Goal: Find specific page/section: Find specific page/section

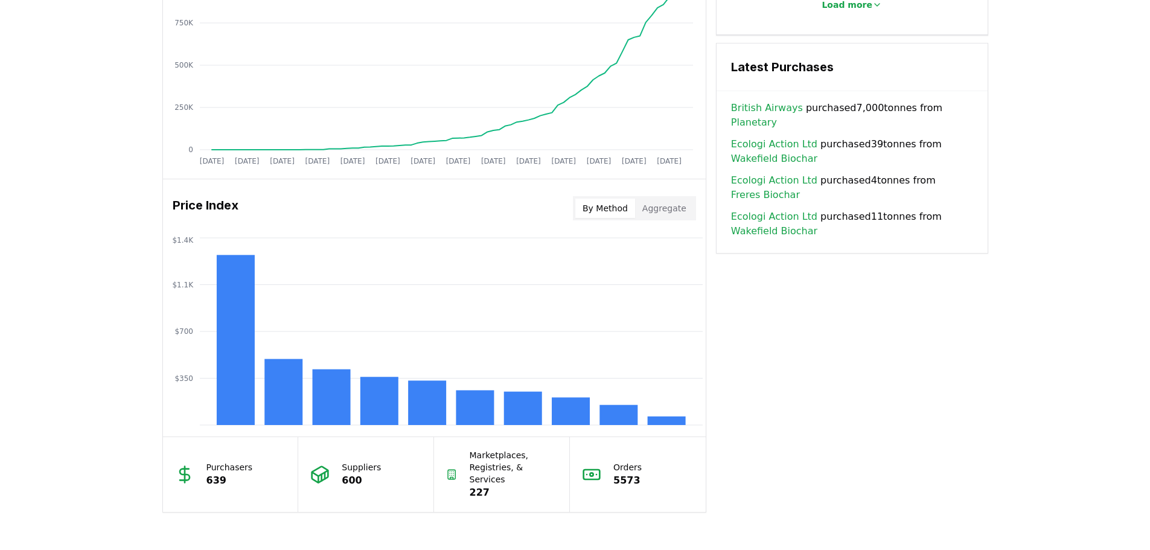
scroll to position [1019, 0]
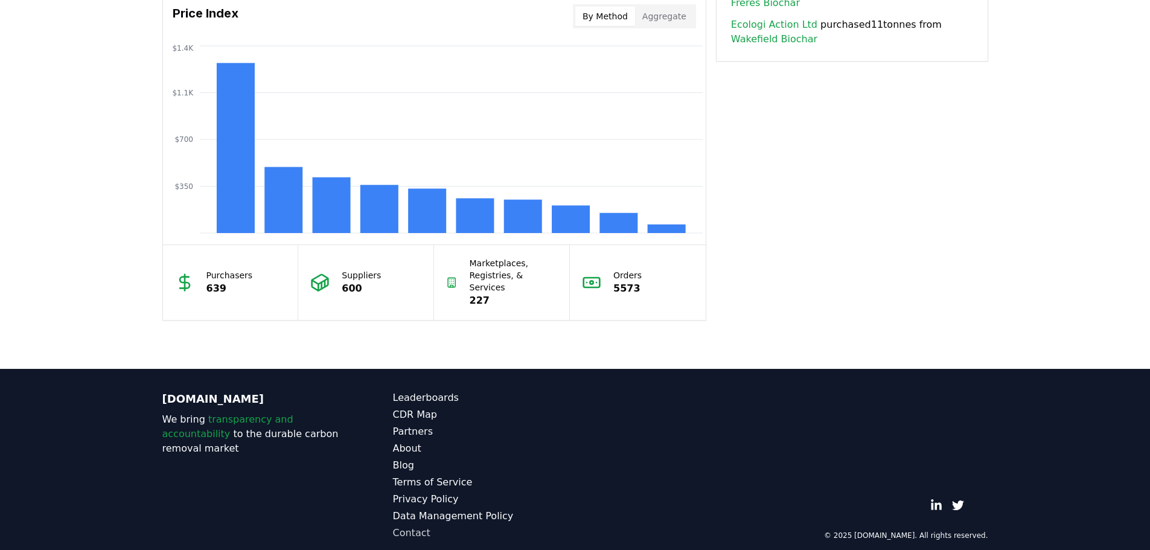
click at [420, 526] on link "Contact" at bounding box center [484, 533] width 182 height 14
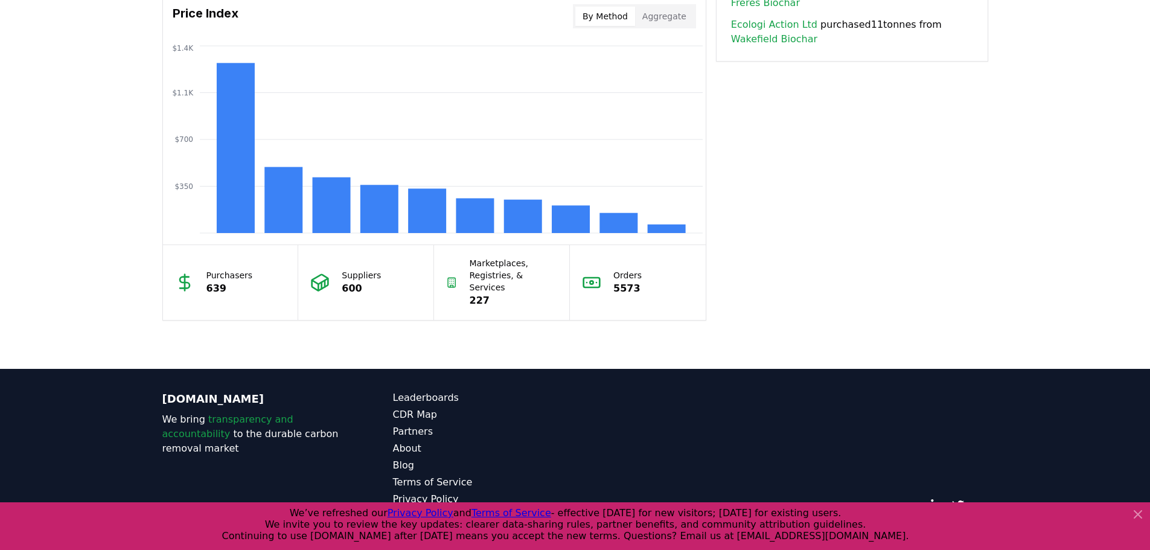
click at [1139, 511] on icon at bounding box center [1138, 514] width 14 height 14
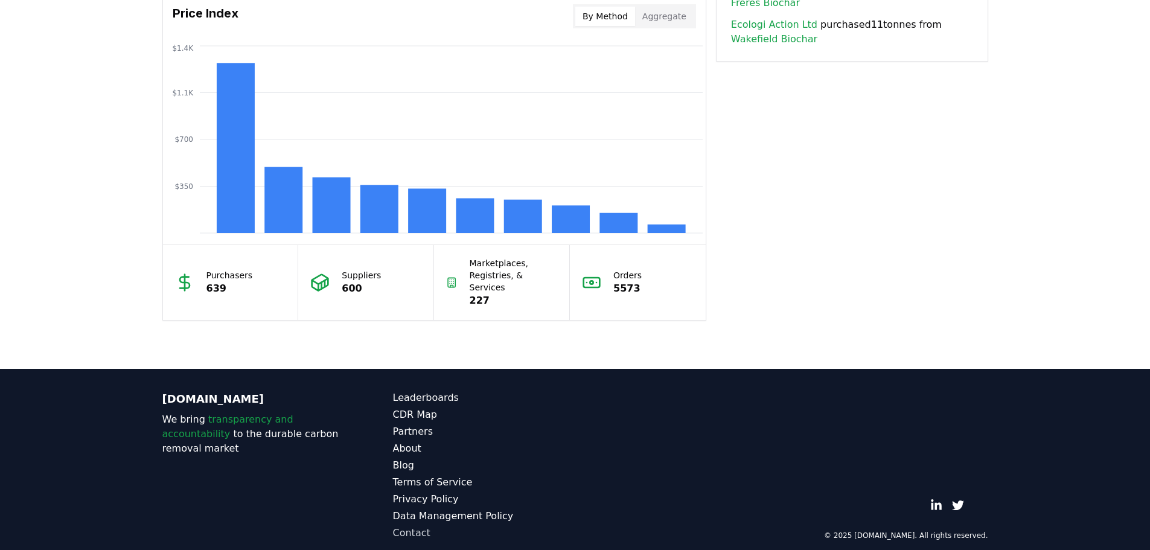
click at [406, 526] on link "Contact" at bounding box center [484, 533] width 182 height 14
click at [1146, 398] on footer "CDR.fyi We bring transparency and accountability to the durable carbon removal …" at bounding box center [575, 465] width 1150 height 193
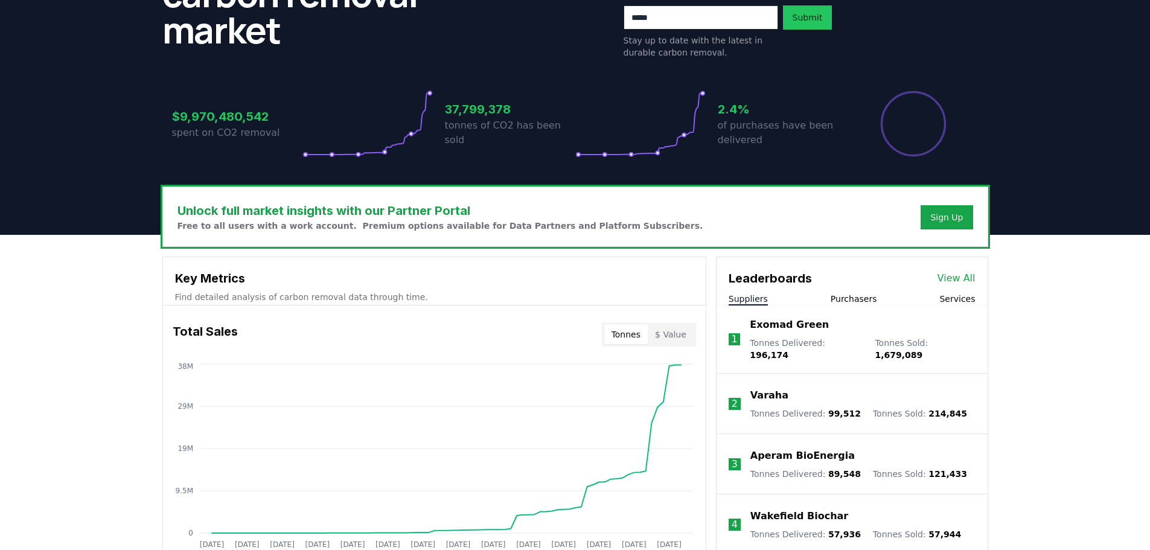
scroll to position [0, 0]
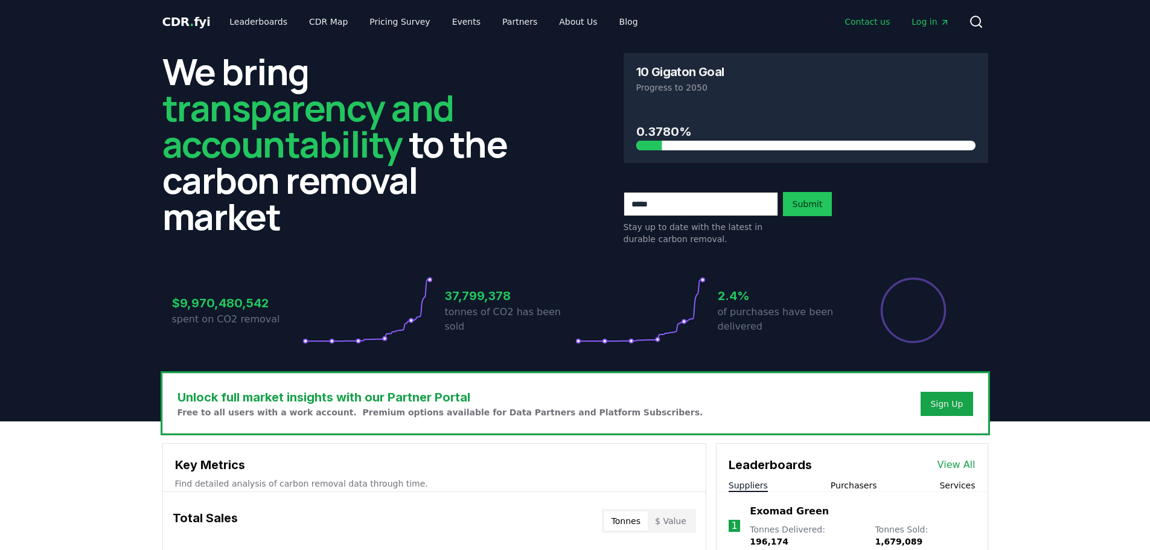
click at [872, 19] on link "Contact us" at bounding box center [867, 22] width 65 height 22
click at [877, 16] on link "Contact us" at bounding box center [867, 22] width 65 height 22
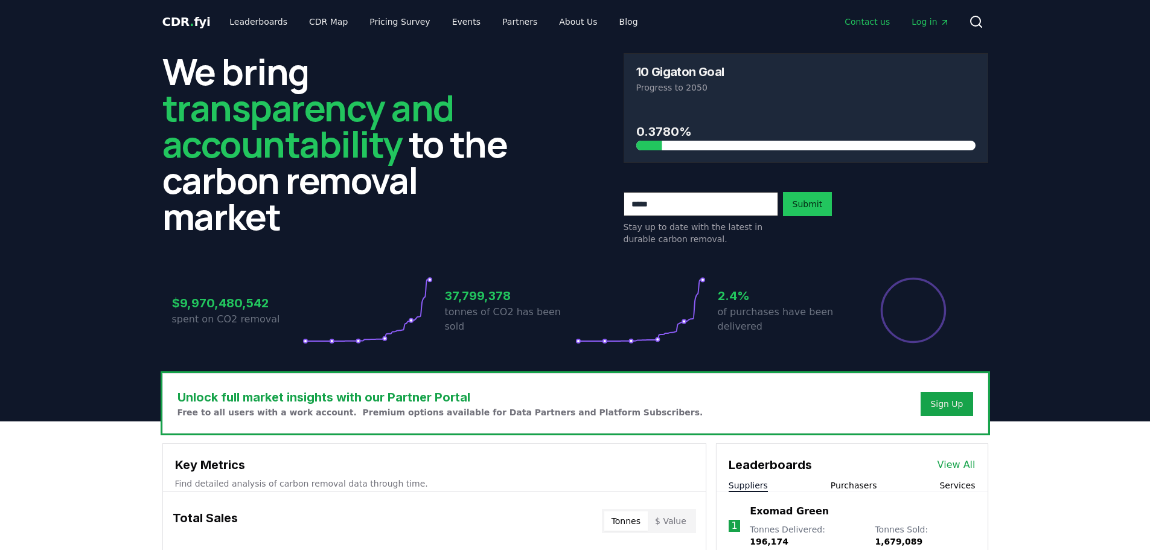
click at [877, 17] on link "Contact us" at bounding box center [867, 22] width 65 height 22
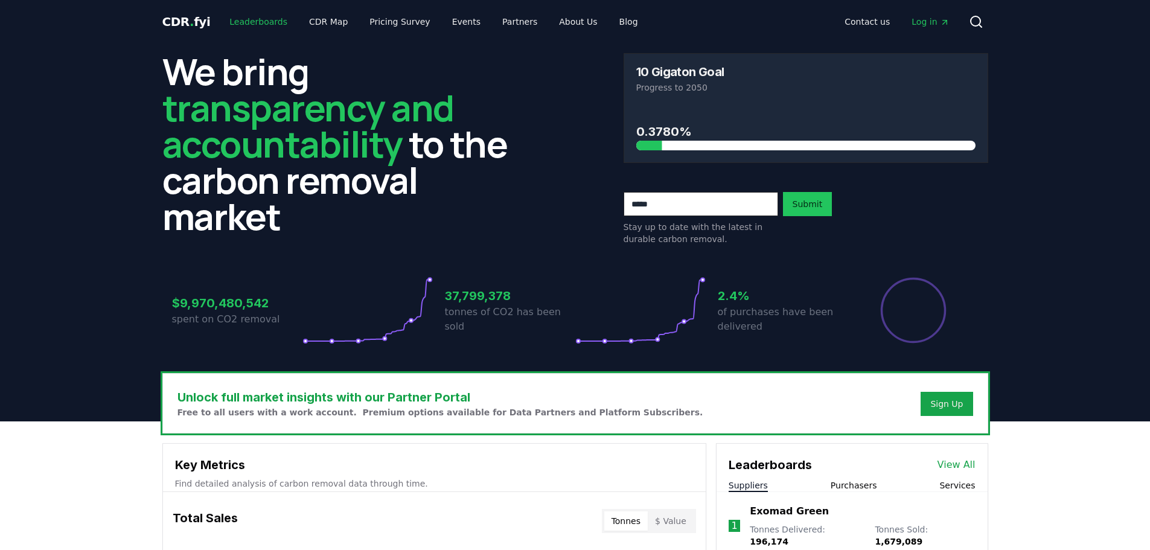
click at [236, 25] on link "Leaderboards" at bounding box center [258, 22] width 77 height 22
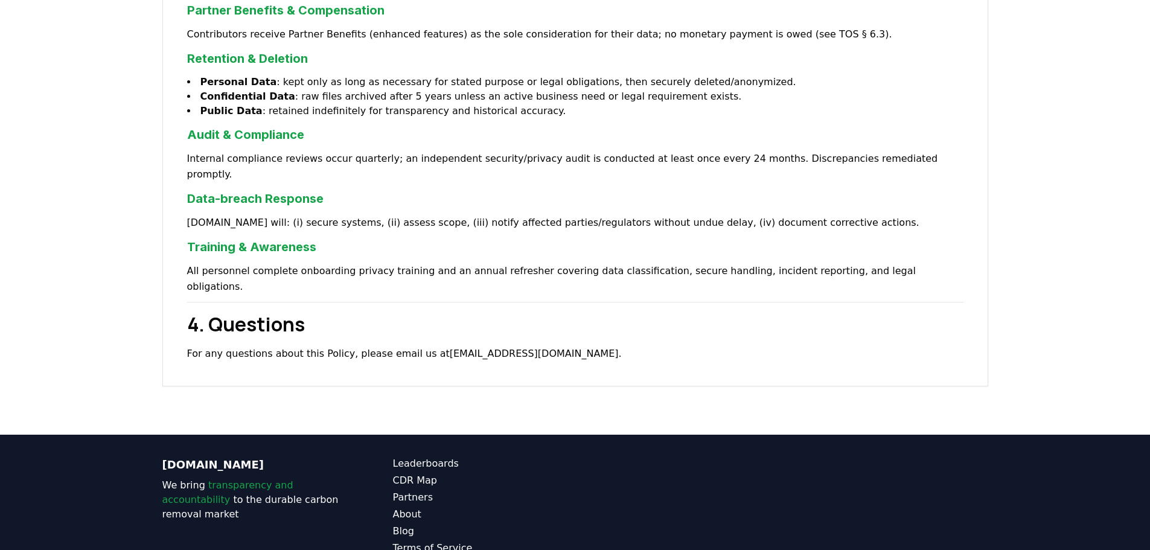
scroll to position [1090, 0]
